Goal: Task Accomplishment & Management: Manage account settings

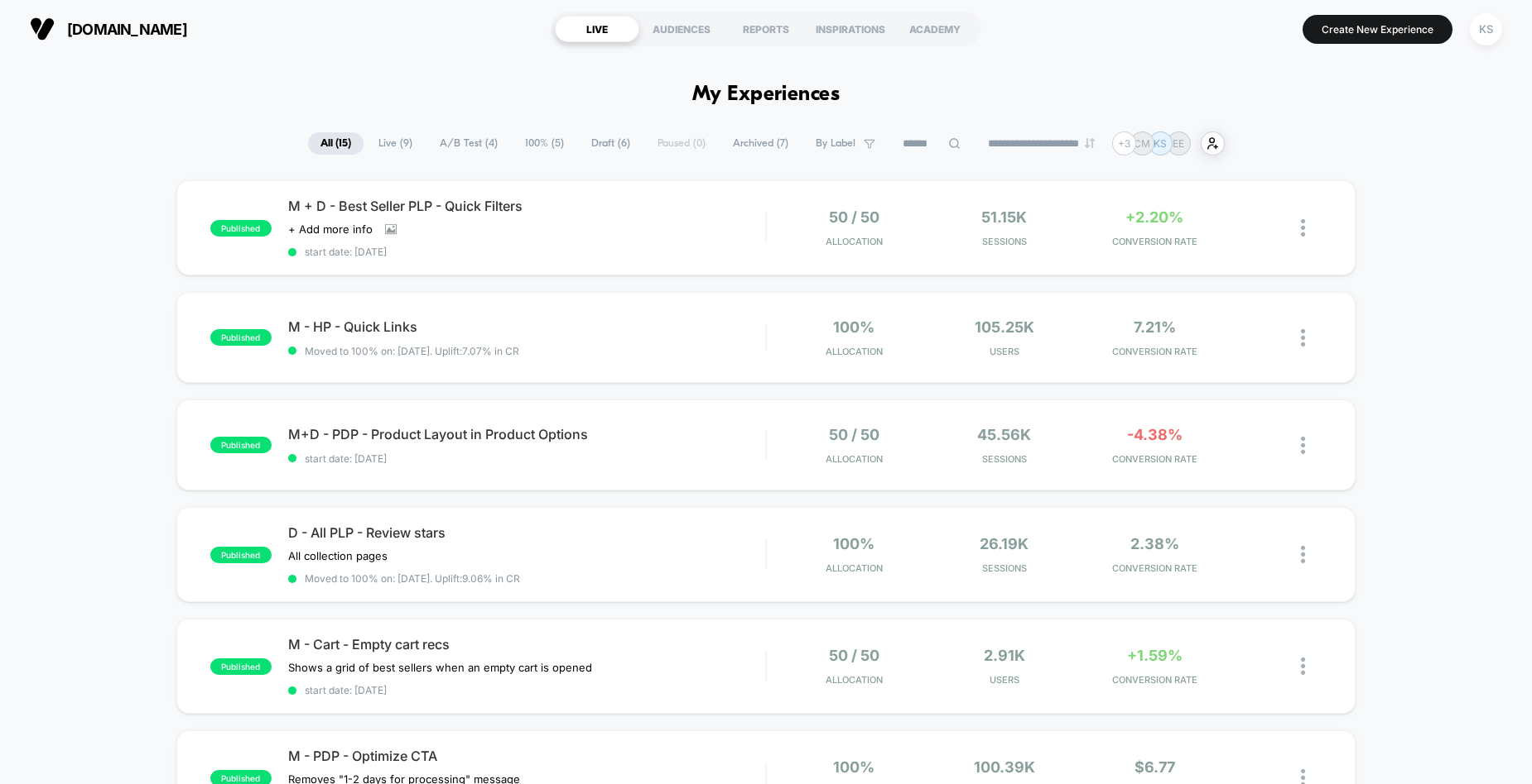
click at [456, 140] on span "A/B Test ( 4 )" at bounding box center [469, 144] width 83 height 22
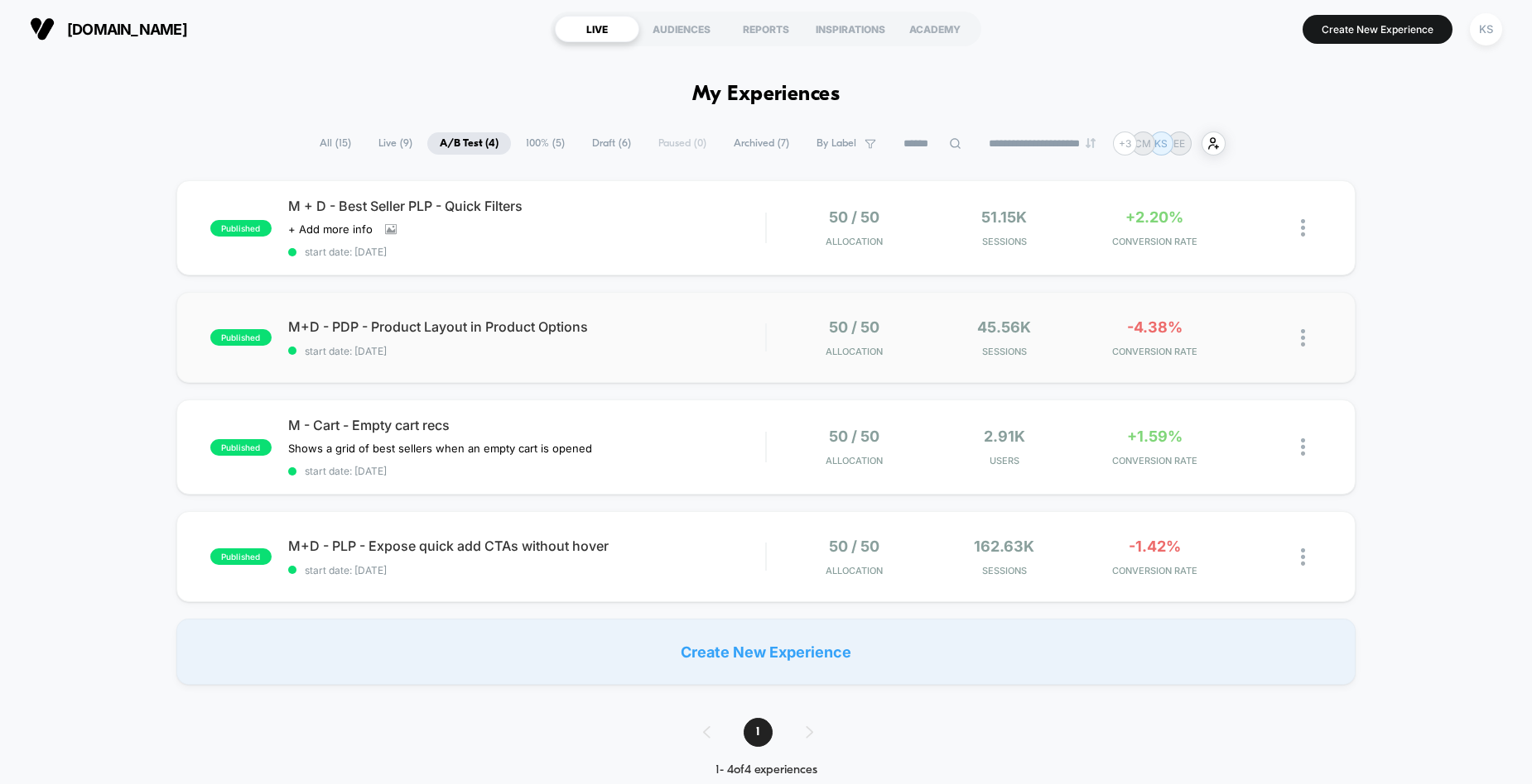
click at [575, 374] on div "published M+D - PDP - Product Layout in Product Options start date: [DATE] 50 /…" at bounding box center [766, 338] width 1179 height 91
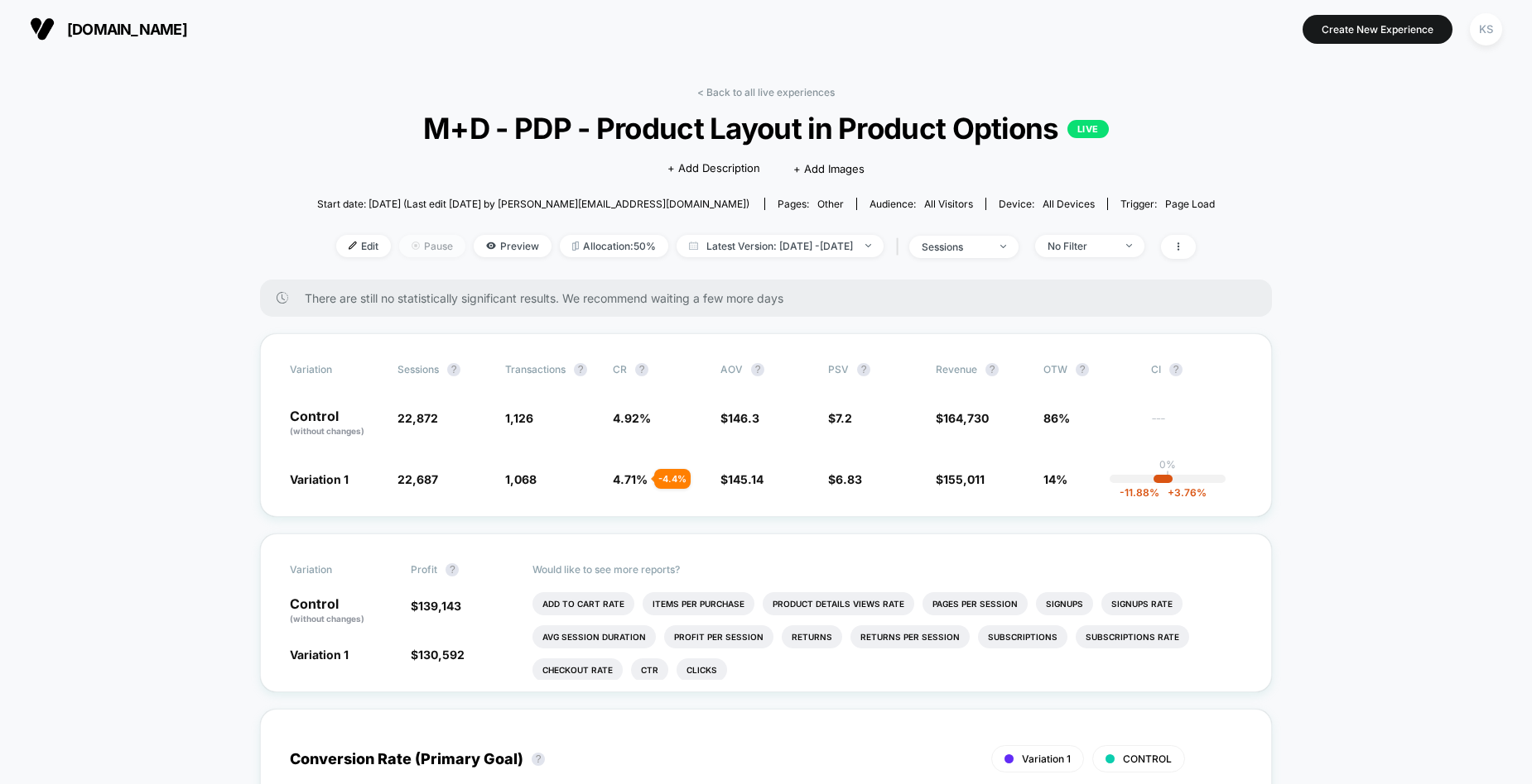
click at [415, 247] on span "Pause" at bounding box center [432, 246] width 66 height 22
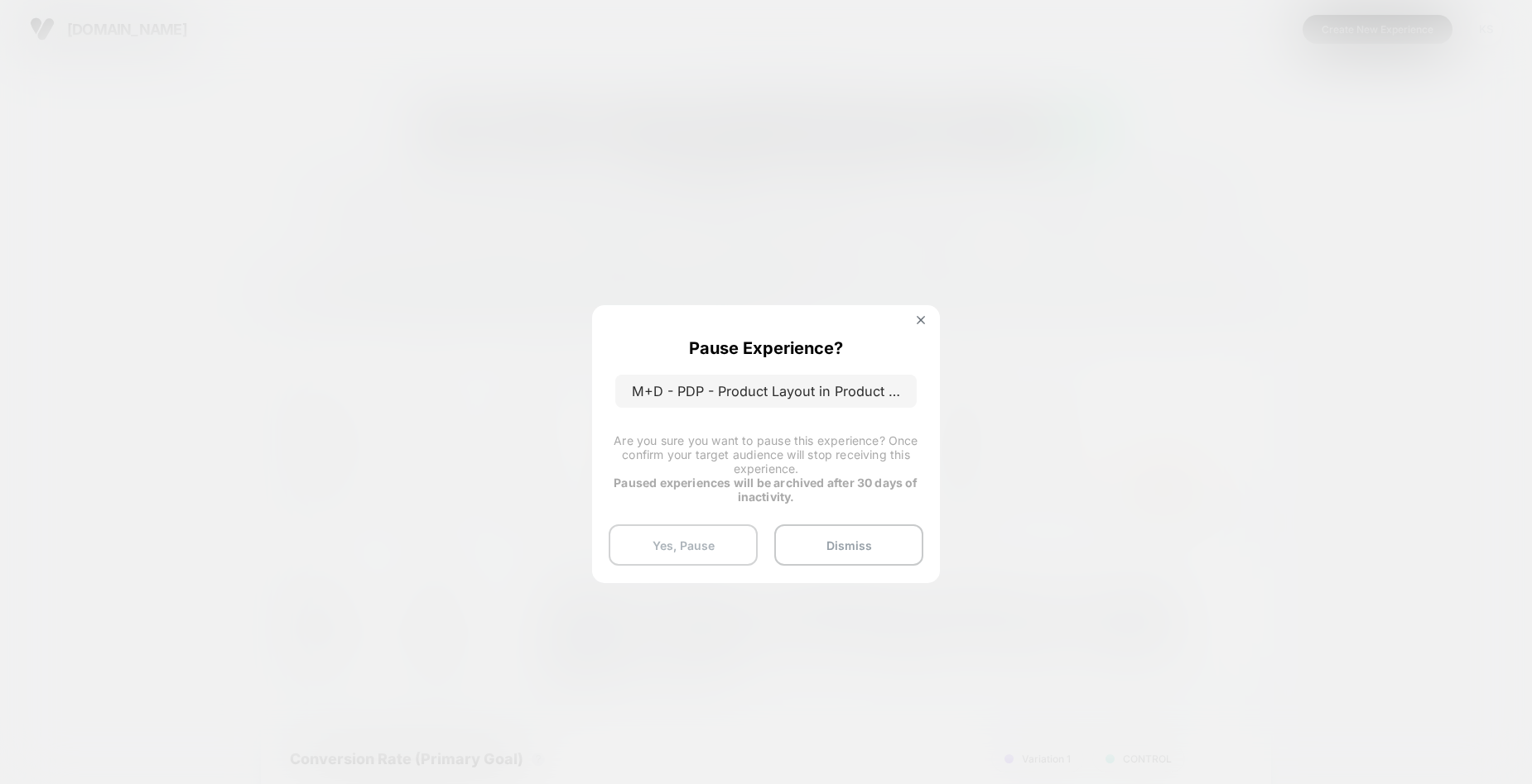
click at [733, 543] on button "Yes, Pause" at bounding box center [682, 545] width 149 height 42
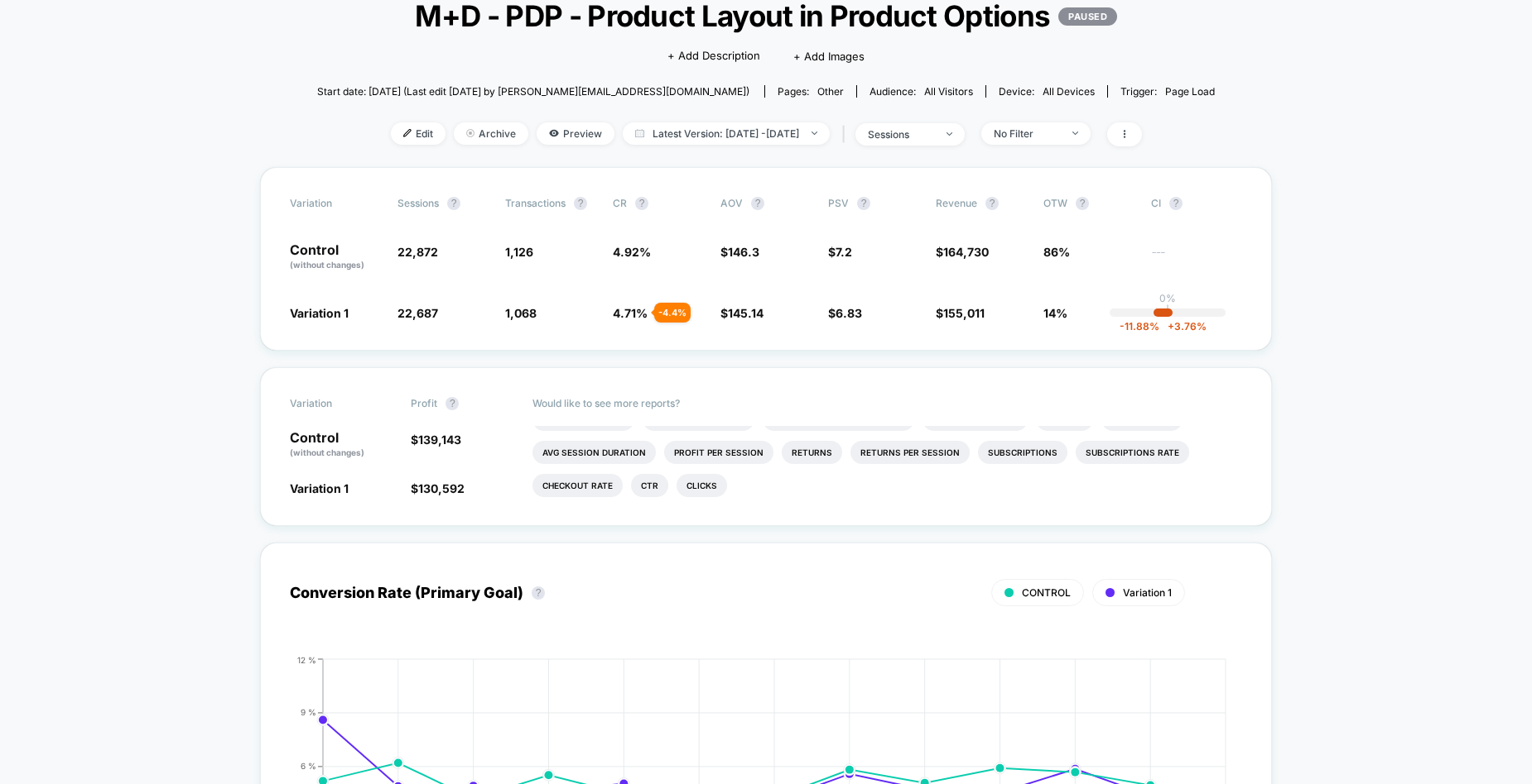
scroll to position [315, 0]
